Goal: Navigation & Orientation: Find specific page/section

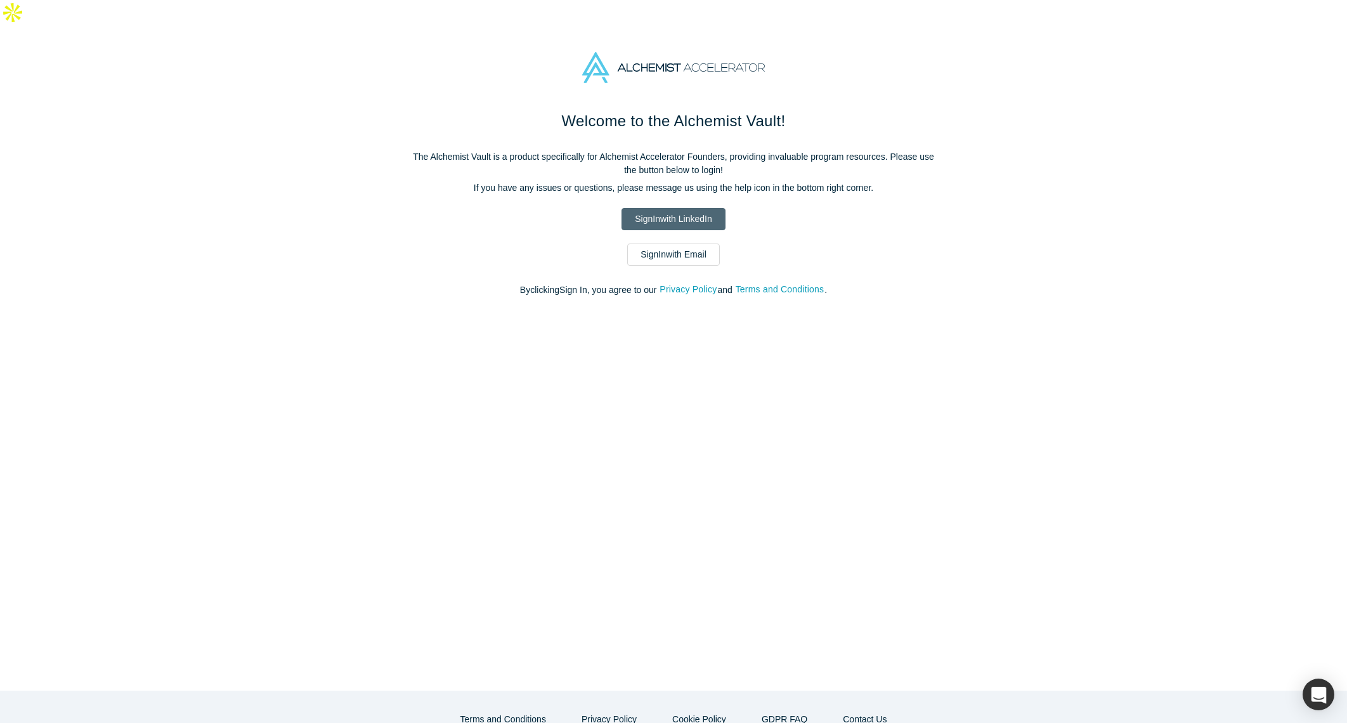
click at [683, 208] on link "Sign In with LinkedIn" at bounding box center [672, 219] width 103 height 22
click at [649, 243] on link "Sign In with Email" at bounding box center [673, 254] width 93 height 22
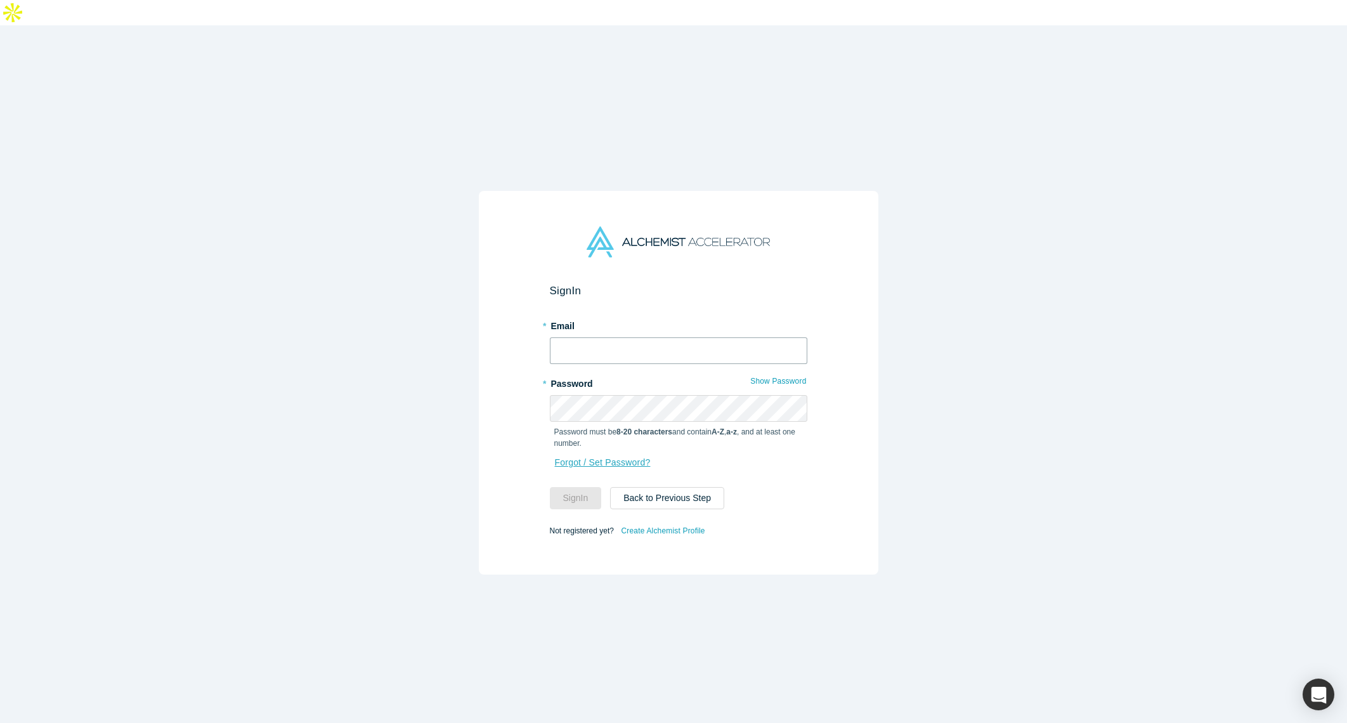
type input "[EMAIL_ADDRESS][PERSON_NAME][DOMAIN_NAME]"
click at [579, 487] on button "Sign In" at bounding box center [576, 498] width 52 height 22
